Goal: Entertainment & Leisure: Browse casually

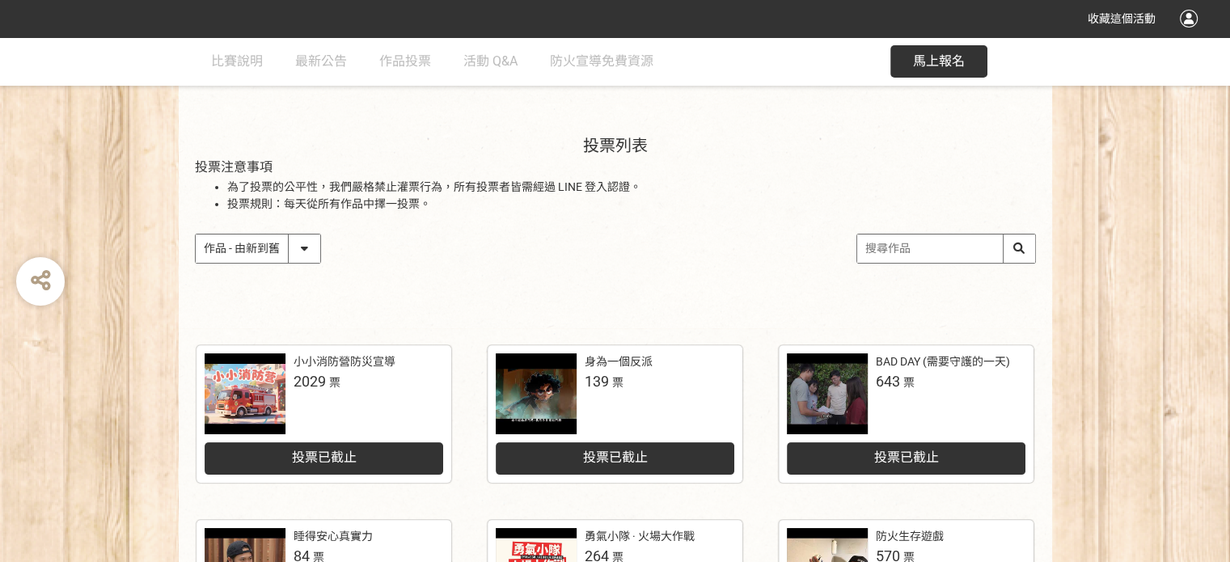
scroll to position [324, 0]
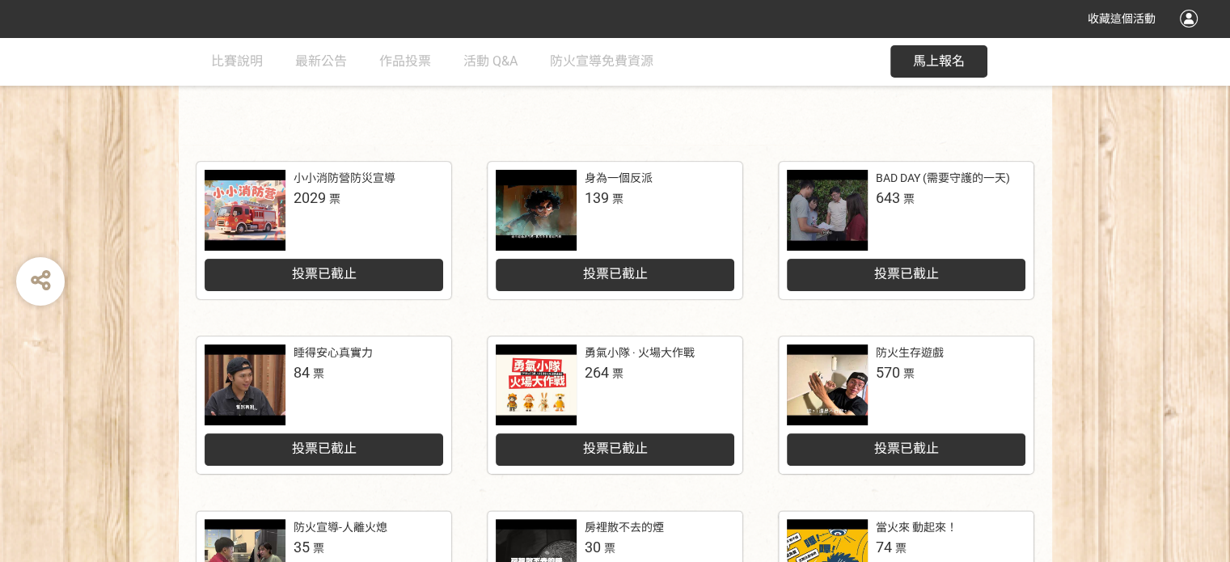
click at [290, 206] on div at bounding box center [249, 210] width 89 height 81
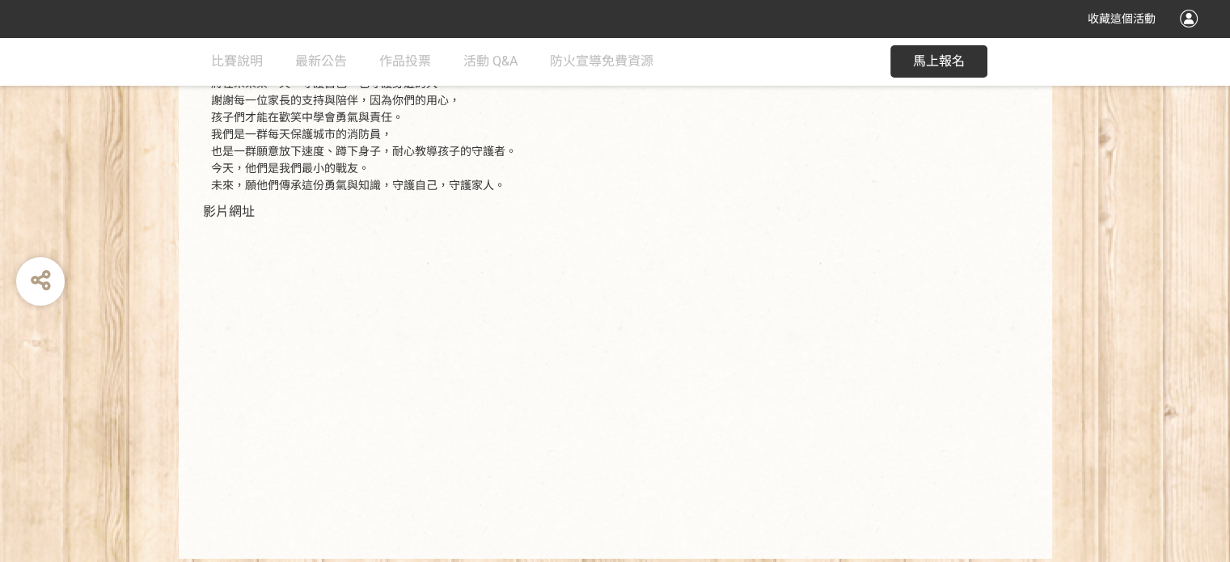
scroll to position [458, 0]
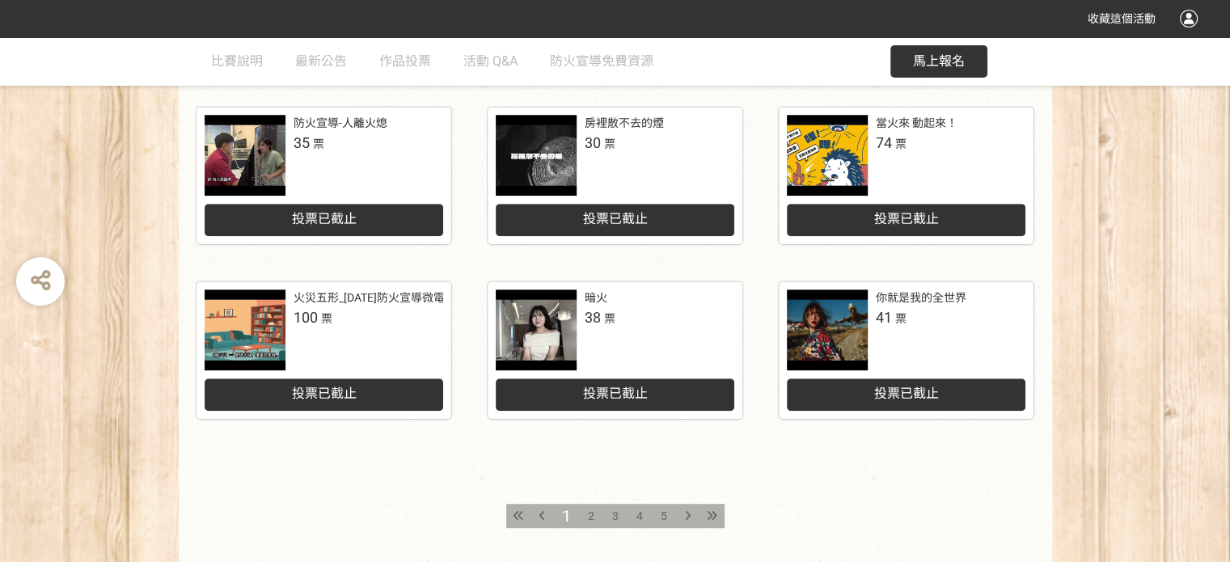
scroll to position [728, 0]
click at [841, 336] on div at bounding box center [827, 330] width 81 height 81
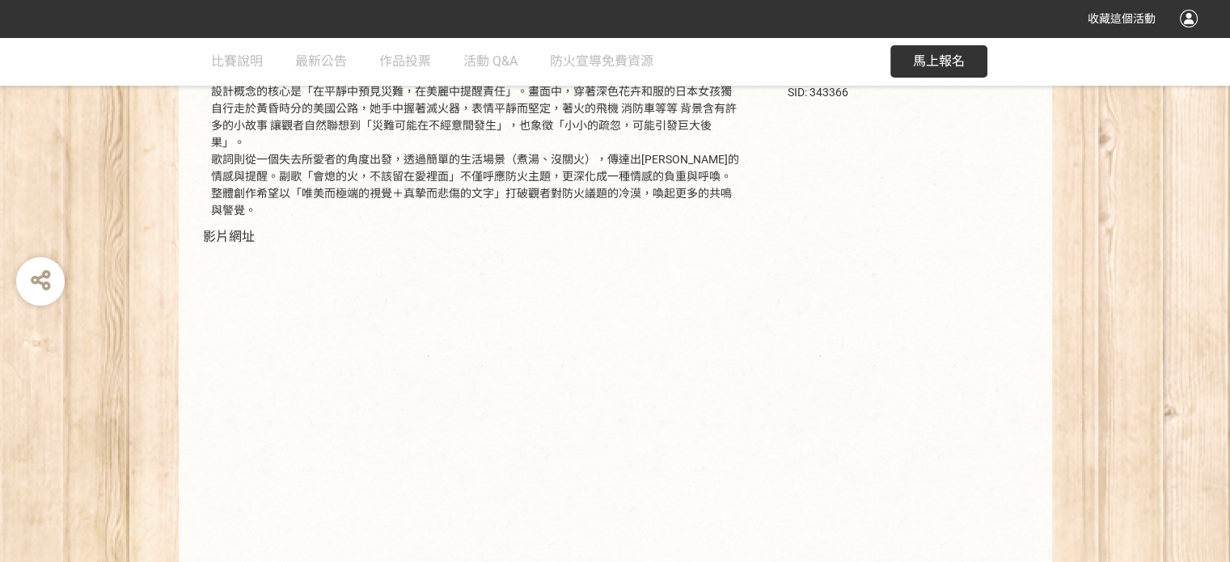
scroll to position [373, 0]
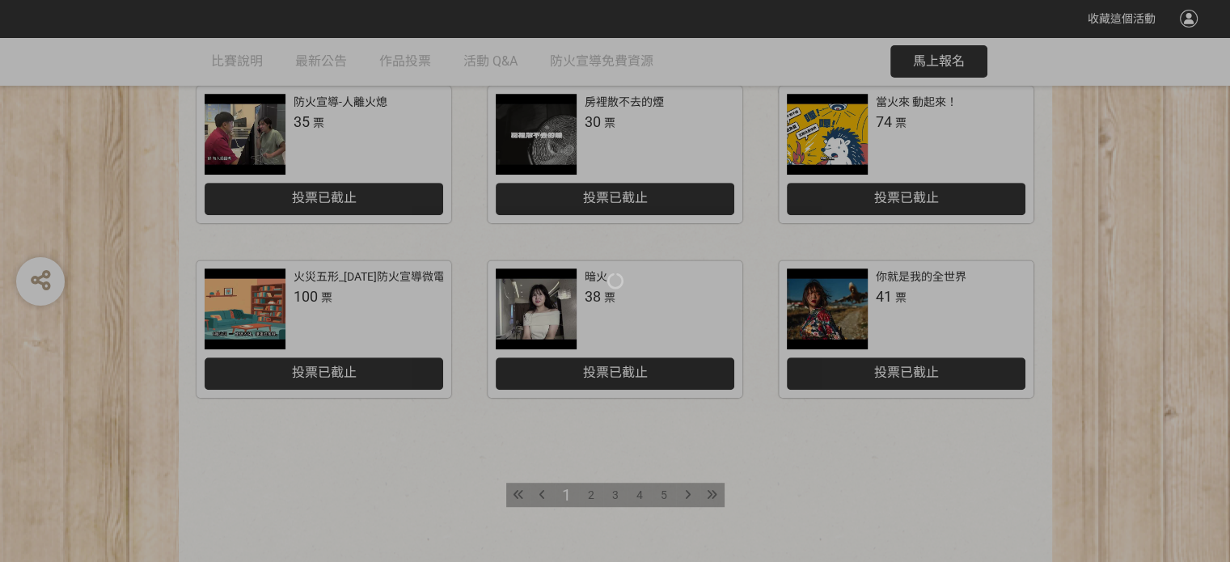
scroll to position [728, 0]
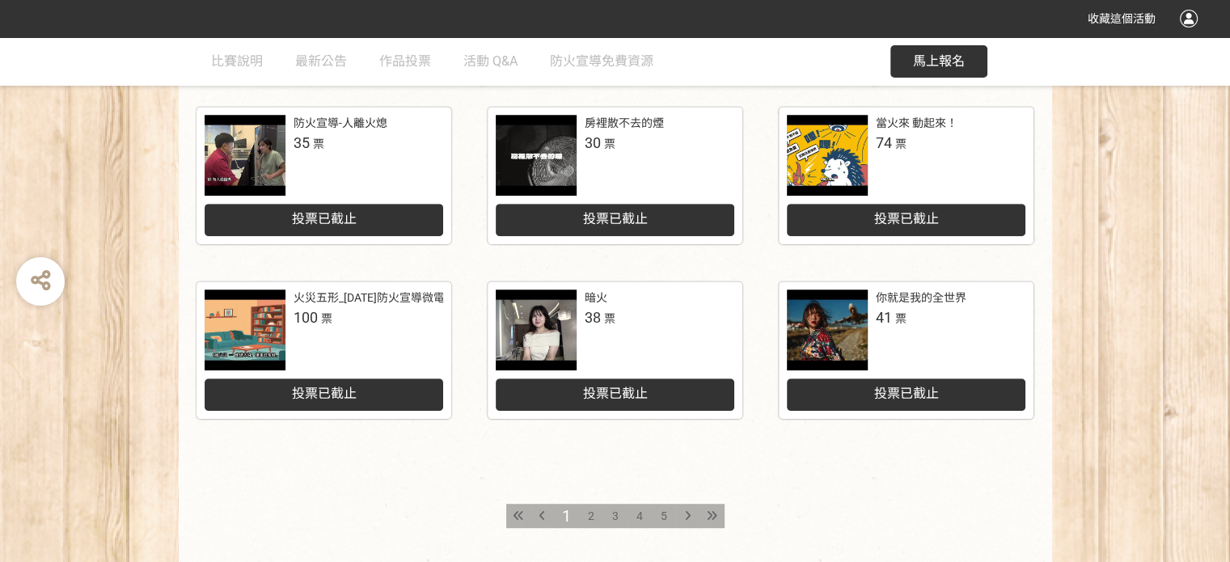
click at [589, 516] on span "2" at bounding box center [591, 516] width 6 height 13
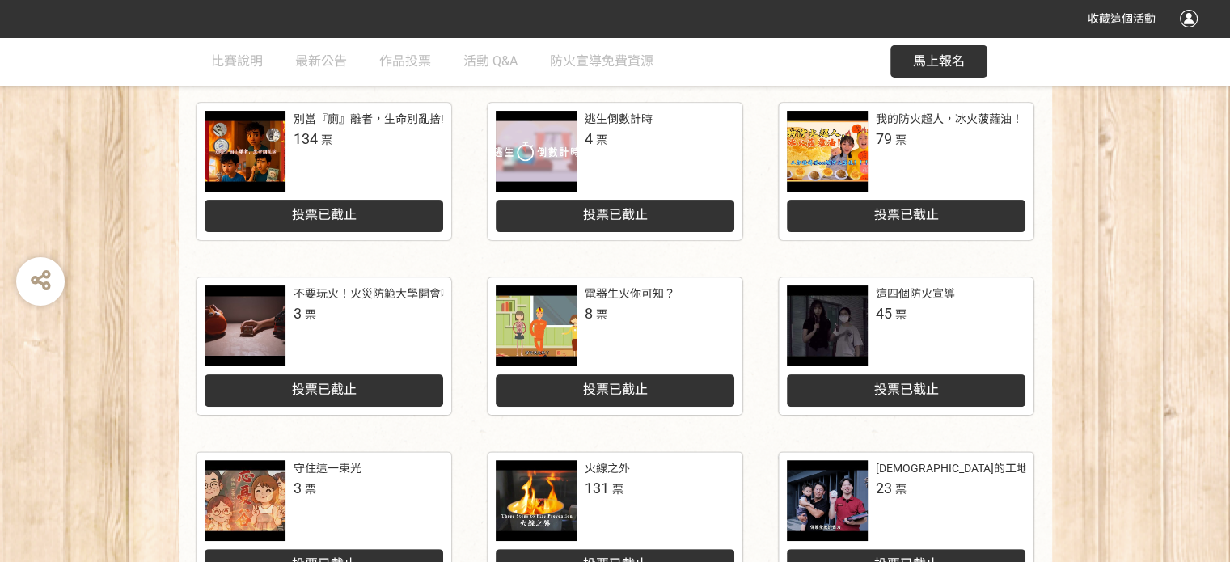
scroll to position [404, 0]
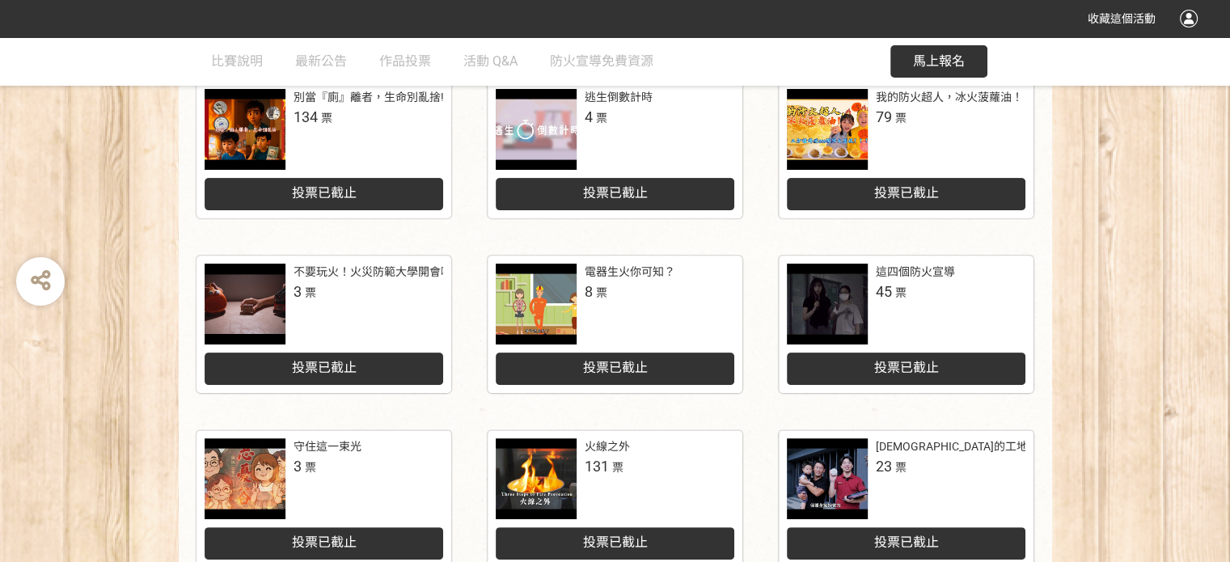
click at [833, 116] on div at bounding box center [827, 129] width 81 height 81
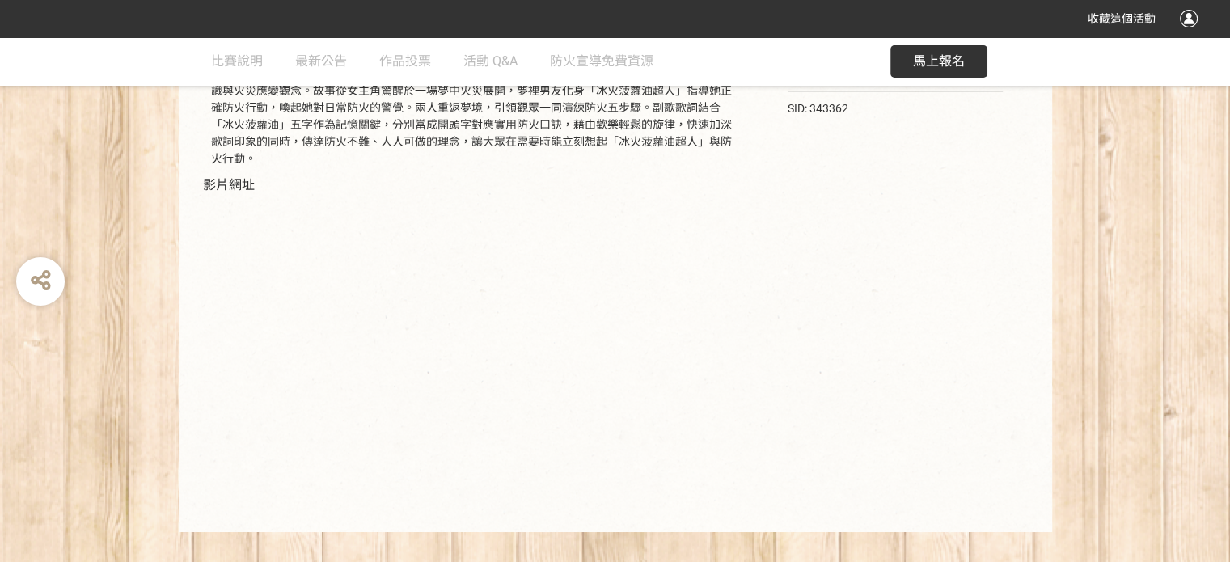
scroll to position [322, 0]
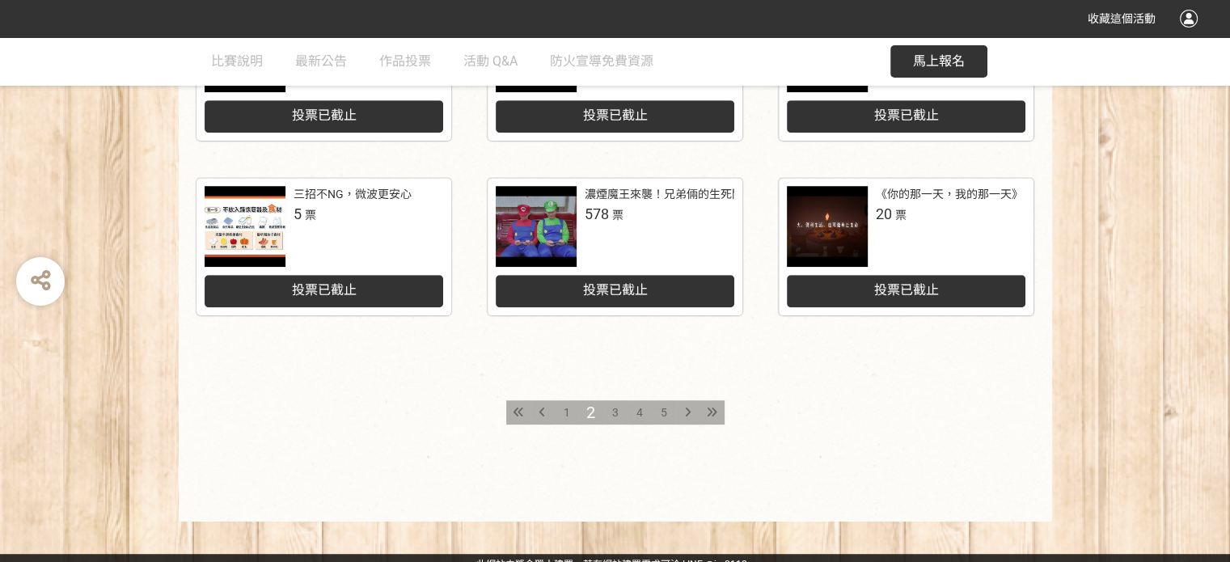
scroll to position [844, 0]
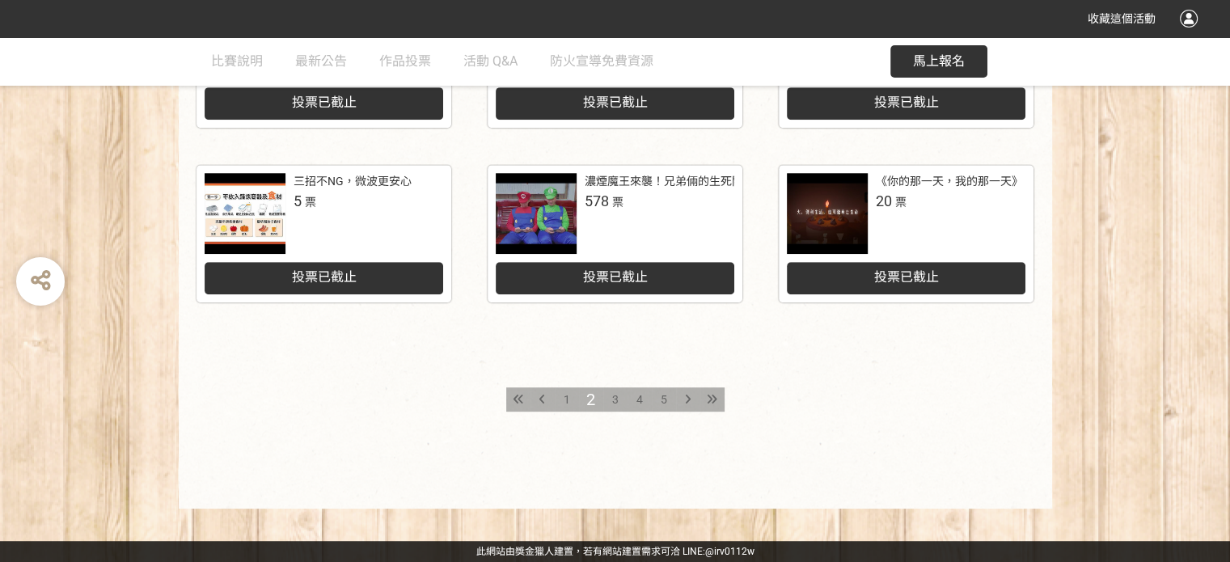
click at [551, 208] on div at bounding box center [536, 213] width 81 height 81
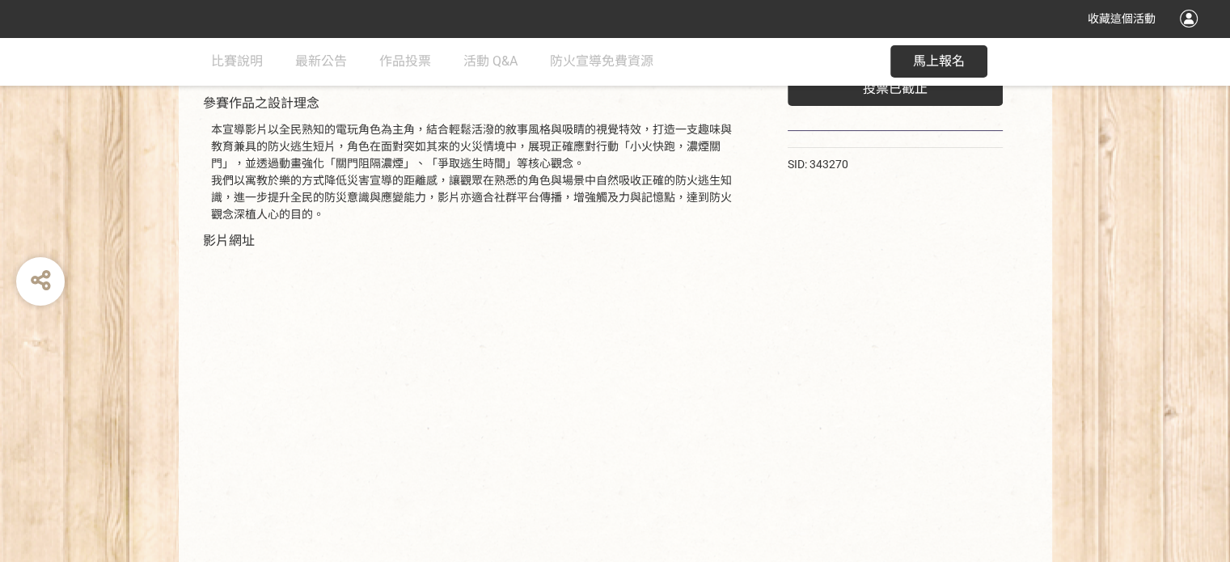
scroll to position [322, 0]
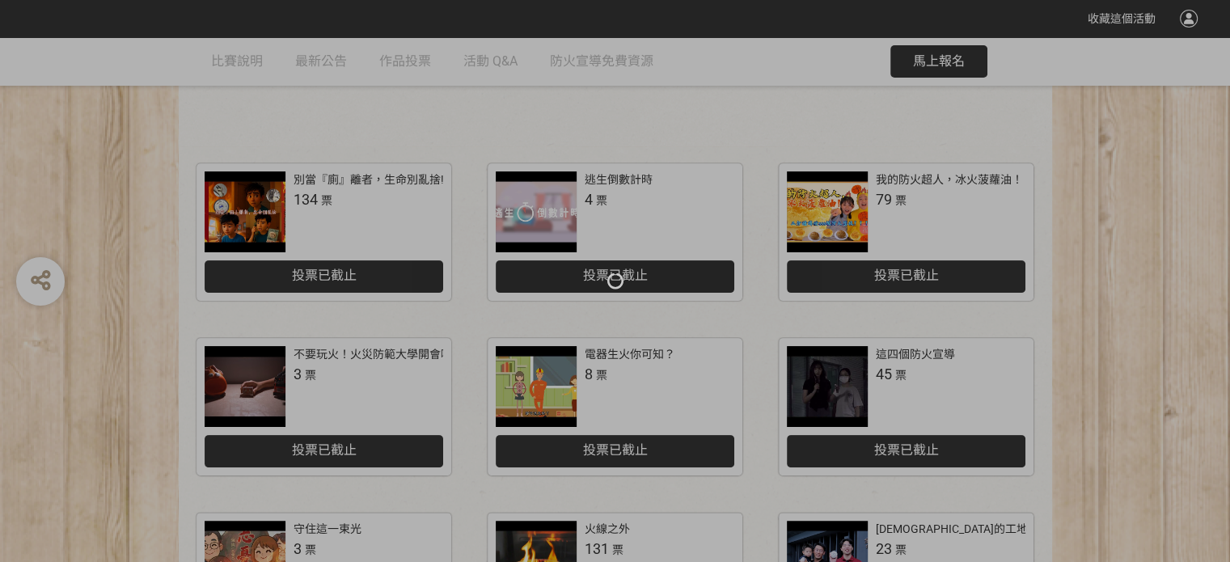
scroll to position [844, 0]
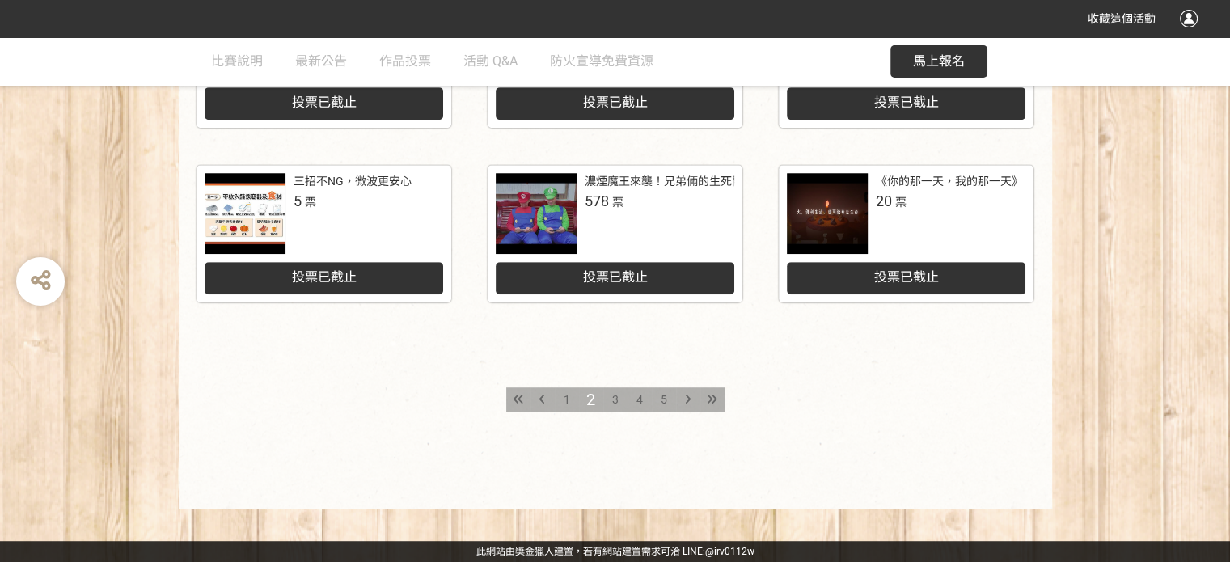
click at [619, 396] on div "3" at bounding box center [615, 399] width 24 height 24
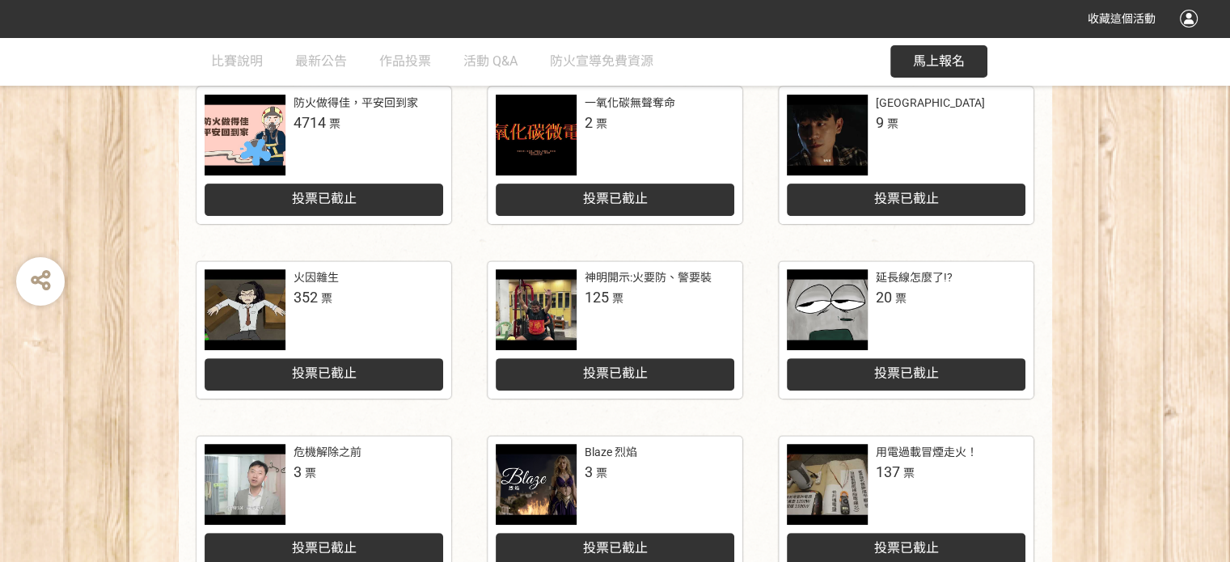
scroll to position [728, 0]
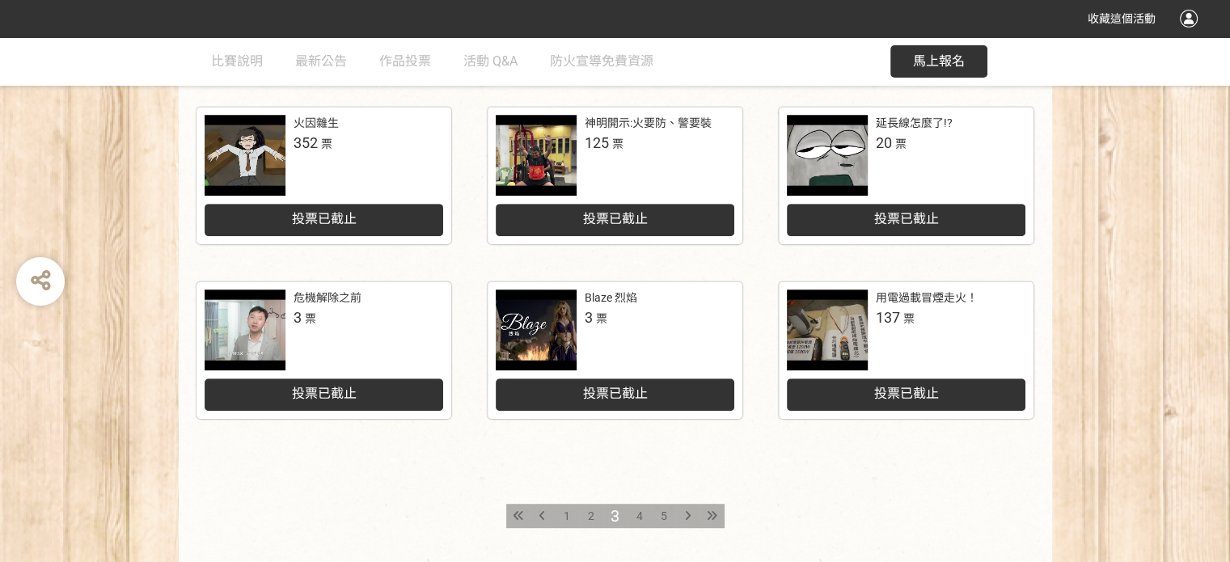
click at [810, 155] on div at bounding box center [827, 155] width 81 height 81
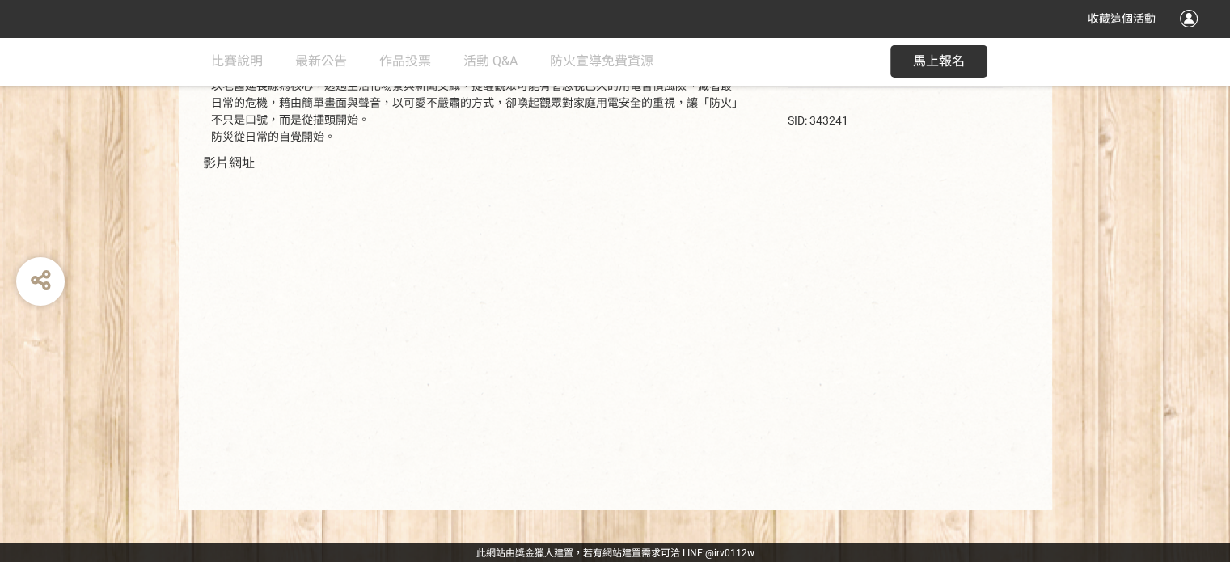
scroll to position [288, 0]
